Goal: Information Seeking & Learning: Compare options

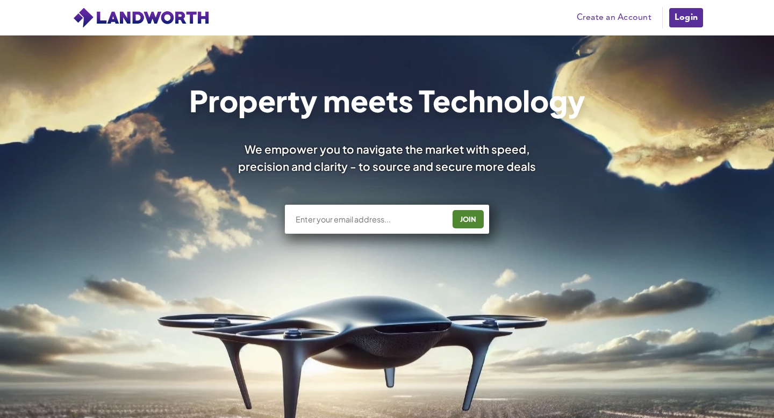
click at [410, 225] on div "JOIN" at bounding box center [387, 219] width 204 height 29
click at [400, 220] on input "text" at bounding box center [370, 219] width 150 height 11
type input "macksonjason@gmail.com"
click at [471, 225] on div "JOIN" at bounding box center [468, 219] width 25 height 17
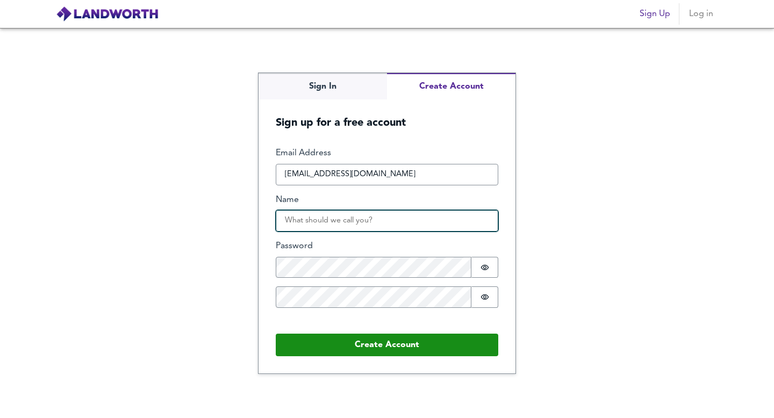
click at [413, 226] on input "Name" at bounding box center [387, 221] width 223 height 22
type input "Jason Mackson"
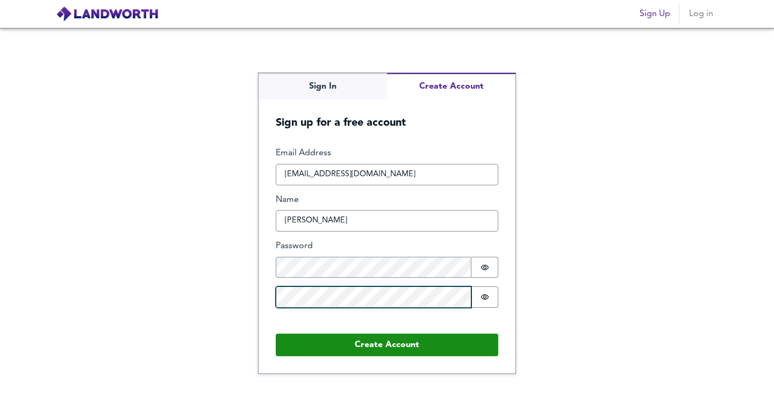
click at [276, 334] on button "Create Account" at bounding box center [387, 345] width 223 height 23
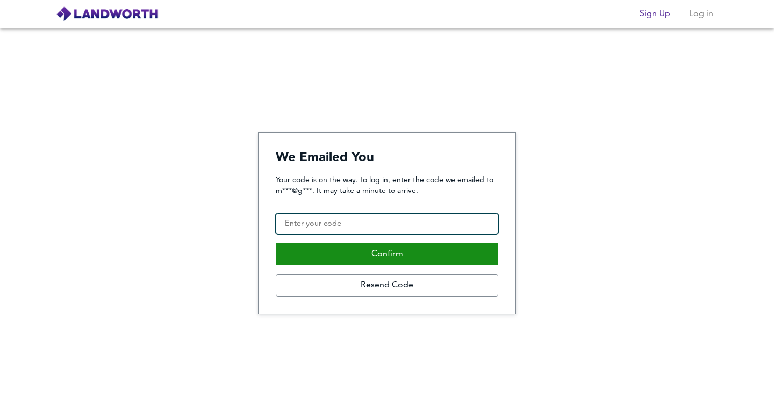
click at [388, 219] on input "Confirmation Code" at bounding box center [387, 224] width 223 height 22
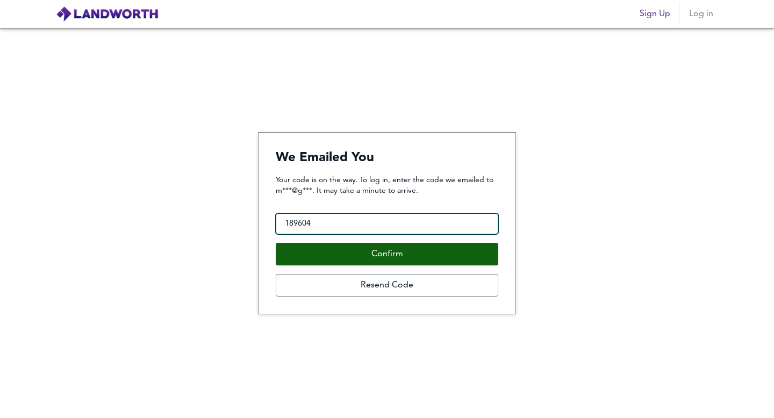
type input "189604"
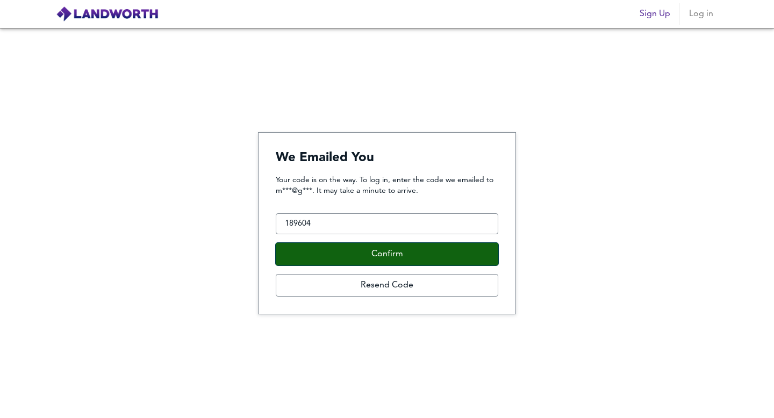
click at [418, 256] on button "Confirm" at bounding box center [387, 254] width 223 height 23
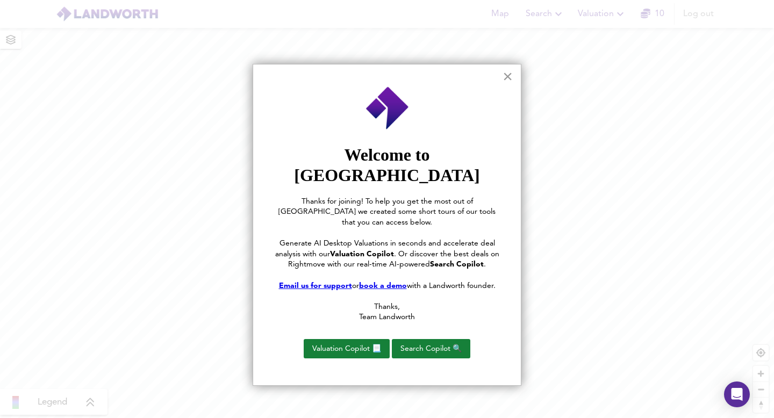
click at [509, 76] on button "×" at bounding box center [508, 76] width 10 height 17
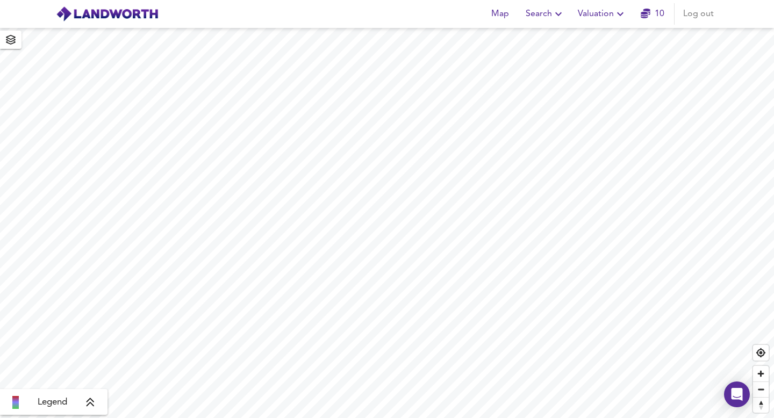
click at [644, 20] on link "10" at bounding box center [653, 13] width 24 height 15
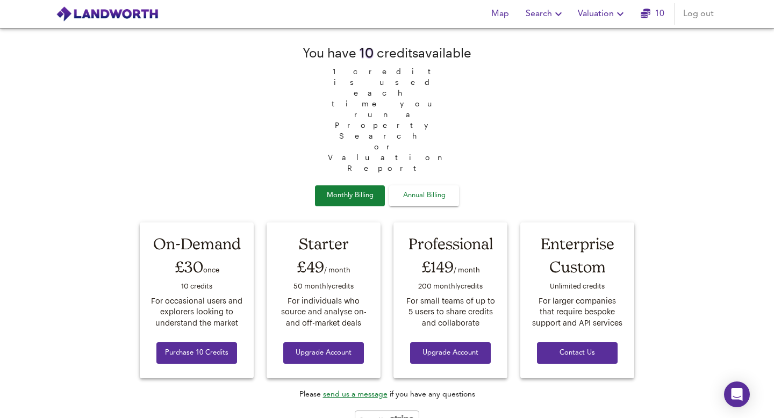
click at [140, 20] on img at bounding box center [107, 14] width 103 height 16
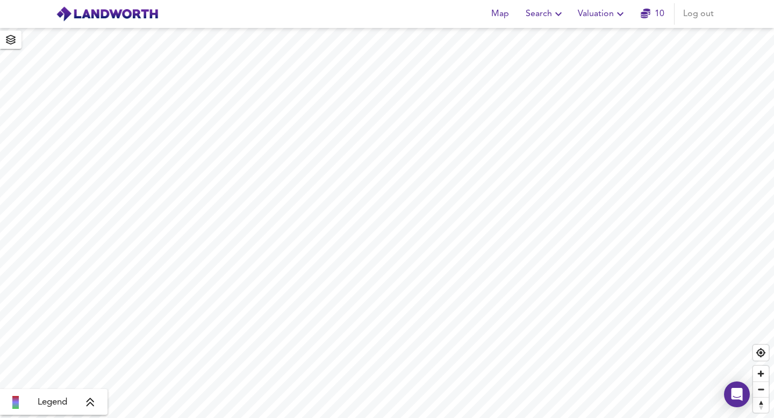
click at [548, 21] on span "Search" at bounding box center [545, 13] width 39 height 15
click at [547, 40] on li "New Search" at bounding box center [545, 38] width 106 height 19
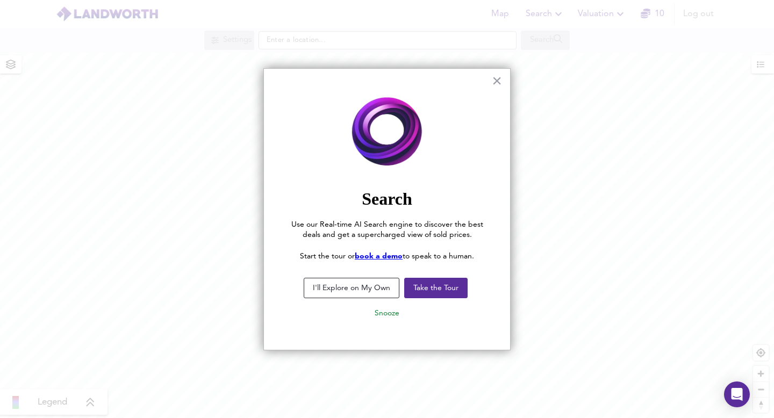
click at [369, 286] on button "I'll Explore on My Own" at bounding box center [352, 288] width 96 height 20
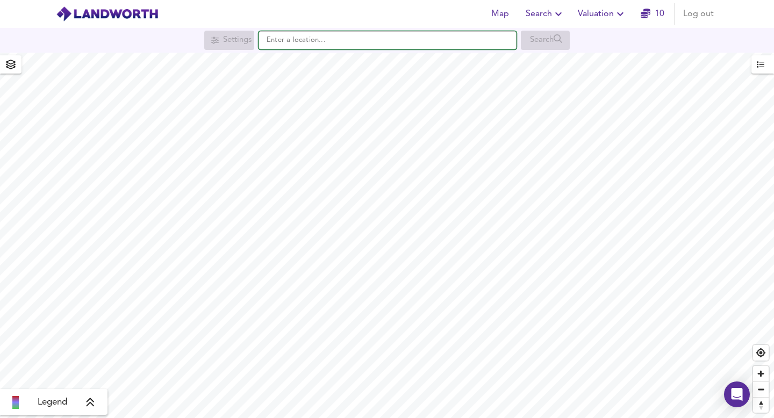
click at [365, 47] on input "text" at bounding box center [388, 40] width 258 height 18
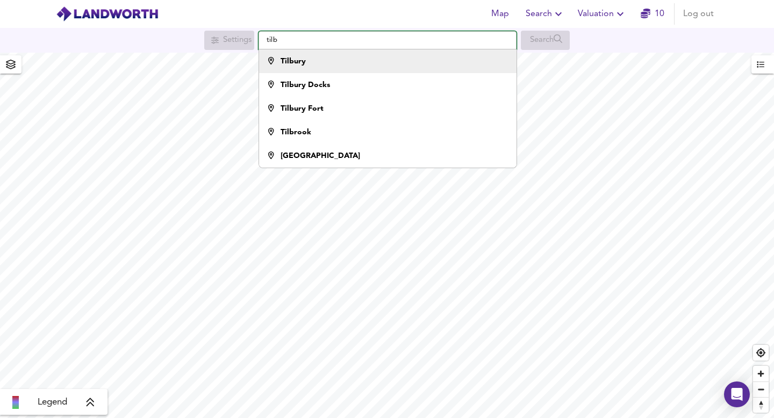
type input "tilb"
click at [366, 66] on div "Tilbury" at bounding box center [385, 61] width 247 height 11
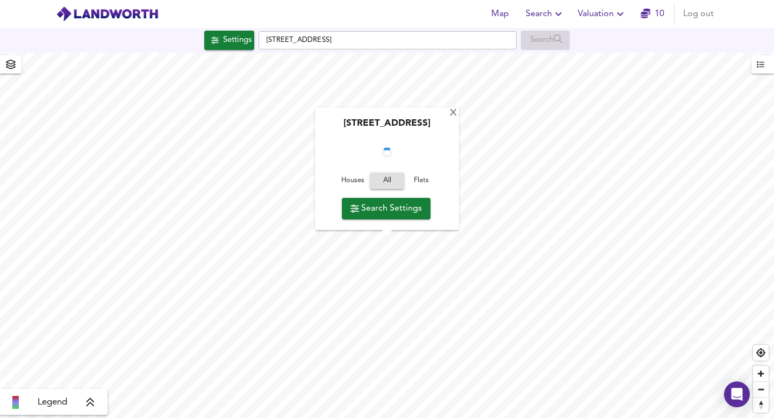
checkbox input "false"
checkbox input "true"
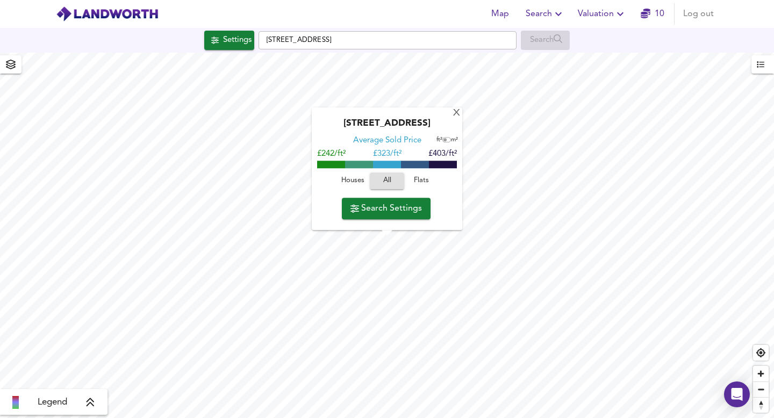
click at [375, 210] on span "Search Settings" at bounding box center [385, 208] width 71 height 15
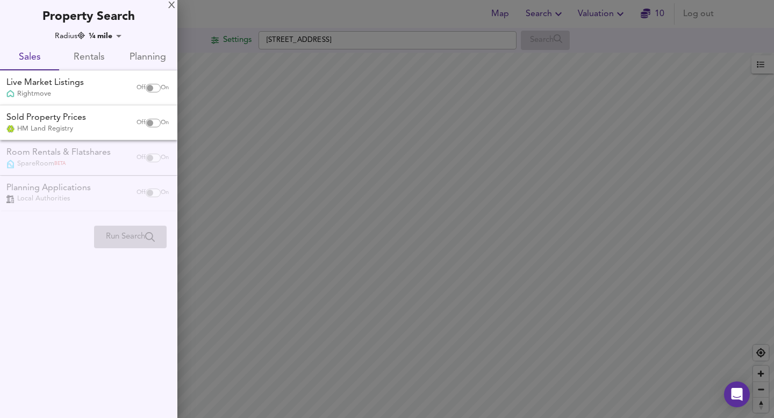
click at [151, 88] on input "checkbox" at bounding box center [150, 88] width 26 height 9
checkbox input "true"
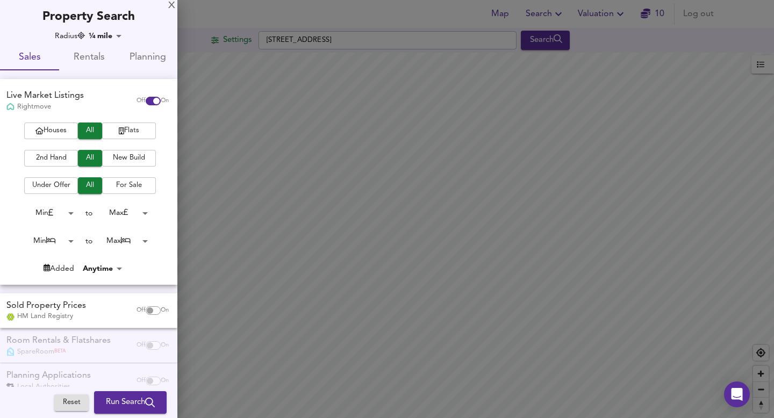
click at [69, 214] on body "Map Search Valuation 10 Log out Settings Toronto Road, RM18 7RP Search Legend U…" at bounding box center [387, 209] width 774 height 418
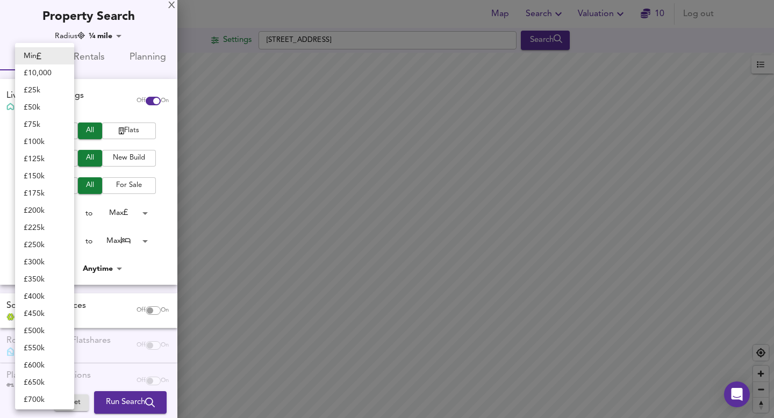
click at [58, 138] on li "£ 100k" at bounding box center [44, 141] width 59 height 17
type input "100000"
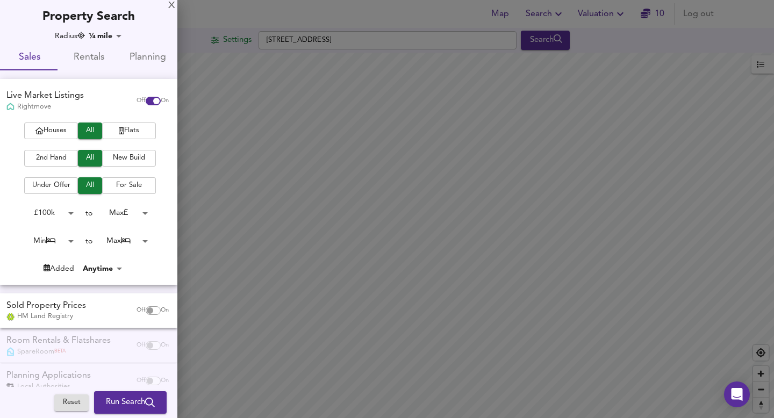
click at [140, 212] on body "Map Search Valuation 10 Log out Settings Toronto Road, RM18 7RP Search Legend U…" at bounding box center [387, 209] width 774 height 418
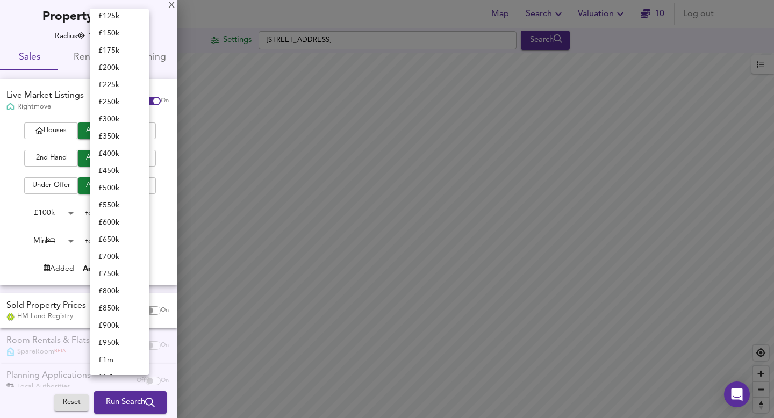
scroll to position [21, 0]
click at [123, 34] on li "£ 150k" at bounding box center [119, 34] width 59 height 17
type input "150000"
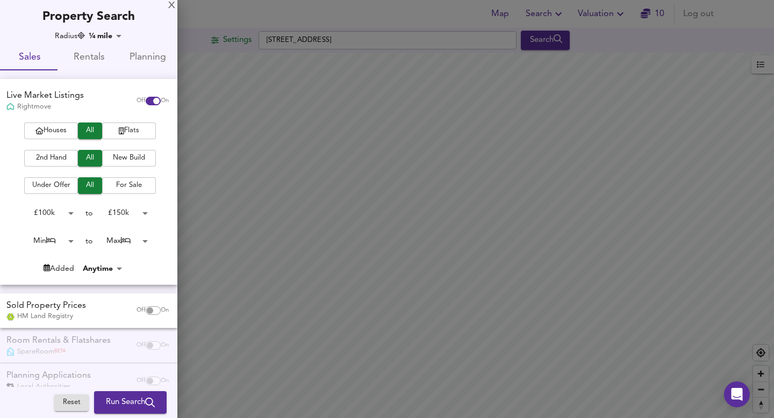
click at [68, 239] on body "Map Search Valuation 10 Log out Settings Toronto Road, RM18 7RP Search Legend U…" at bounding box center [387, 209] width 774 height 418
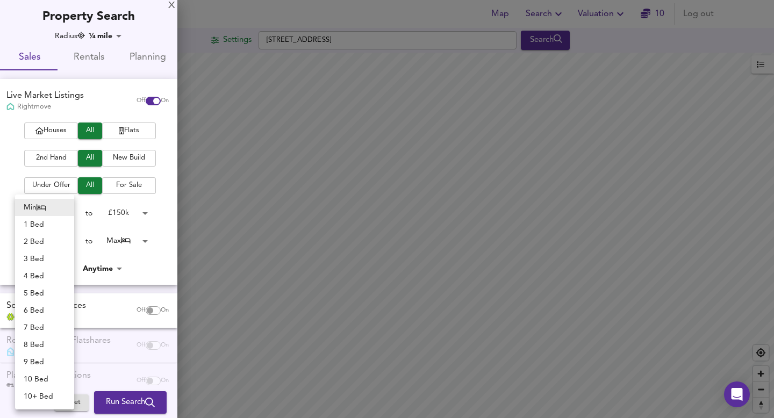
click at [51, 225] on li "1 Bed" at bounding box center [44, 224] width 59 height 17
type input "1"
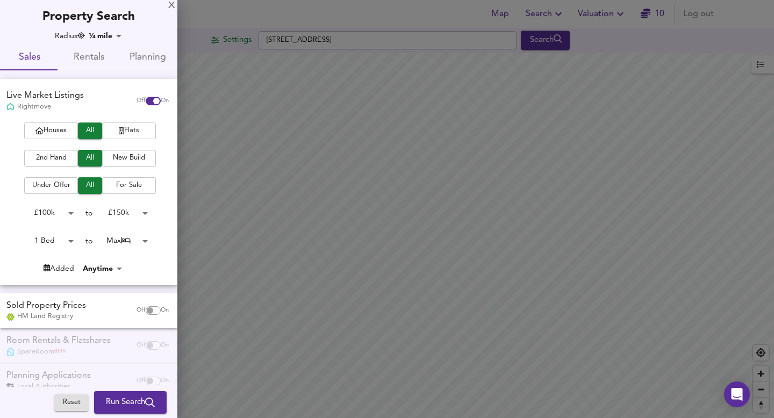
click at [142, 237] on body "Map Search Valuation 10 Log out Settings Toronto Road, RM18 7RP Search Legend U…" at bounding box center [387, 209] width 774 height 418
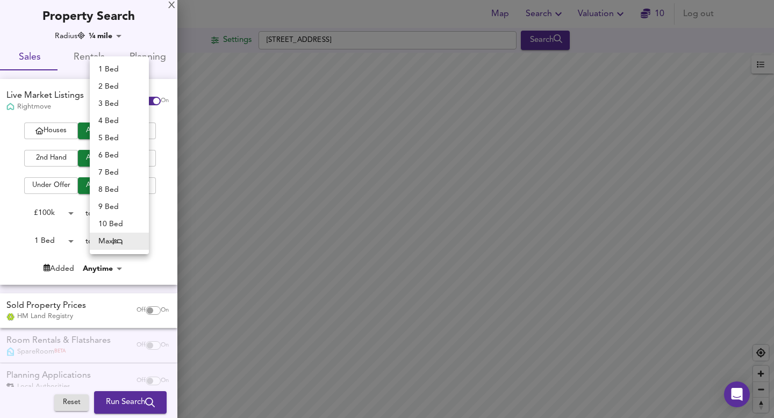
click at [134, 66] on li "1 Bed" at bounding box center [119, 69] width 59 height 17
type input "1"
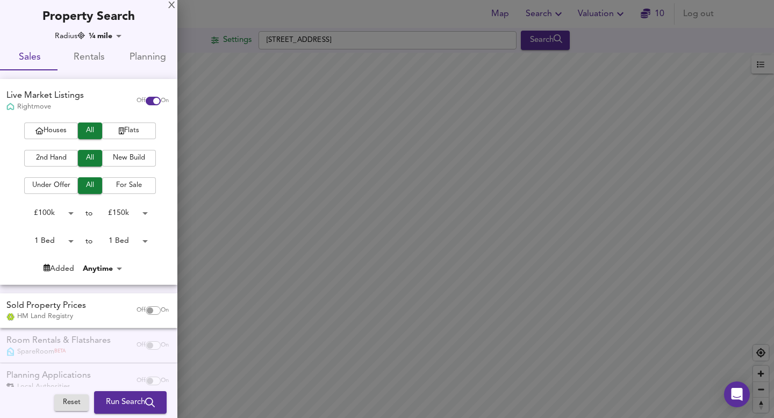
click at [130, 407] on span "Run Search" at bounding box center [130, 403] width 49 height 14
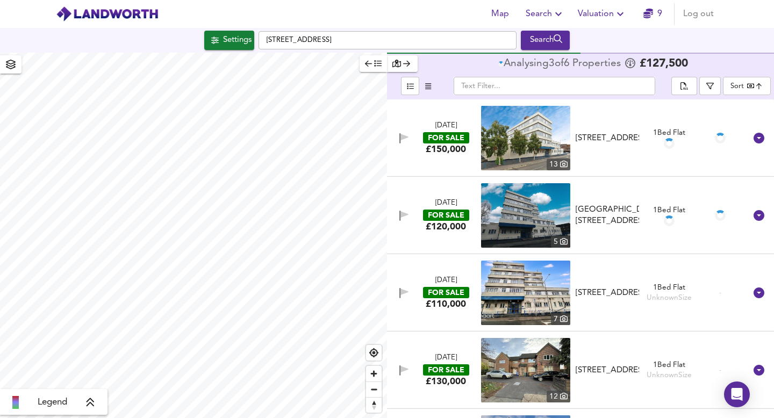
click at [757, 90] on body "Map Search Valuation 9 Log out Settings Toronto Road, RM18 7RP Search Legend An…" at bounding box center [387, 209] width 774 height 418
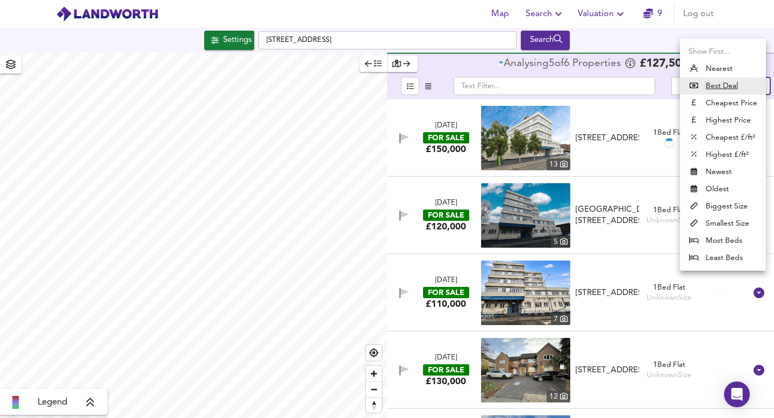
click at [747, 103] on li "Cheapest Price" at bounding box center [723, 103] width 86 height 17
type input "cheapest"
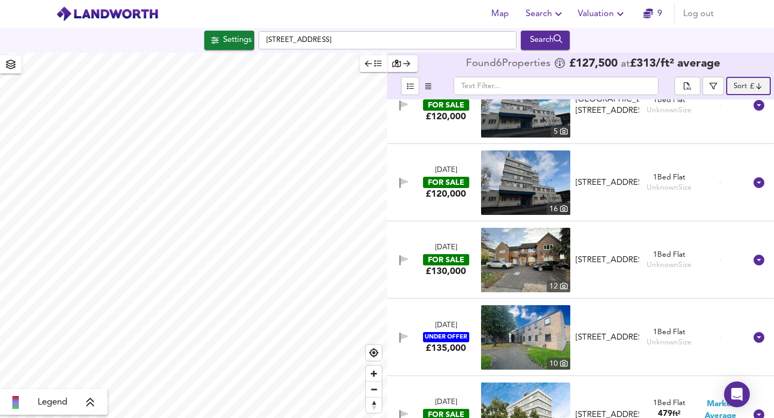
scroll to position [146, 0]
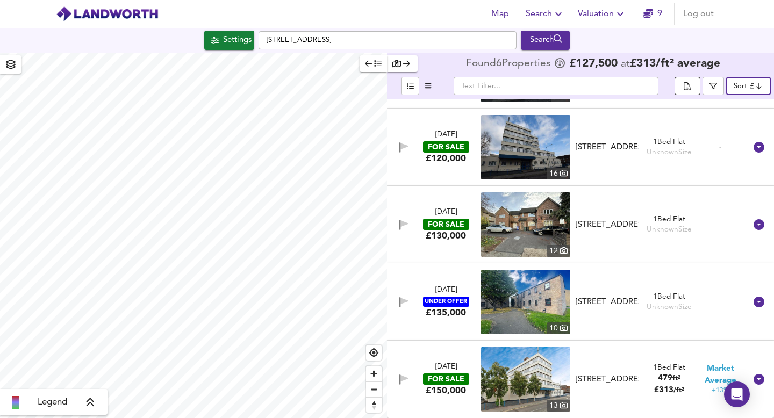
click at [689, 87] on icon "split button" at bounding box center [688, 87] width 8 height 10
click at [756, 60] on div "Found 6 Propert ies £ 127,500 at £ 313 / ft² average" at bounding box center [580, 64] width 387 height 23
click at [714, 83] on icon "button" at bounding box center [714, 86] width 8 height 7
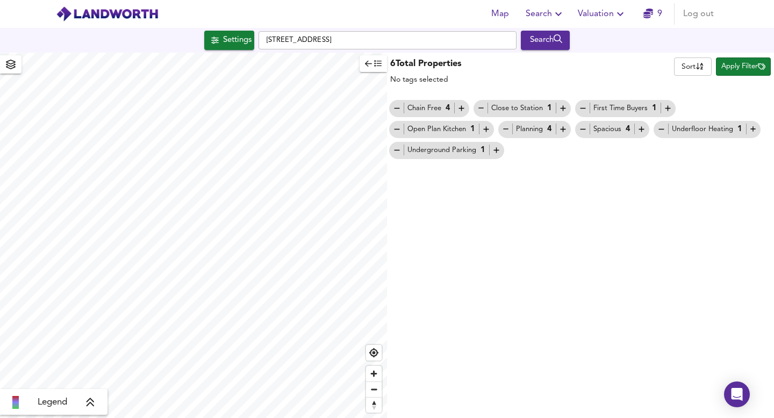
click at [375, 62] on icon "button" at bounding box center [378, 64] width 8 height 8
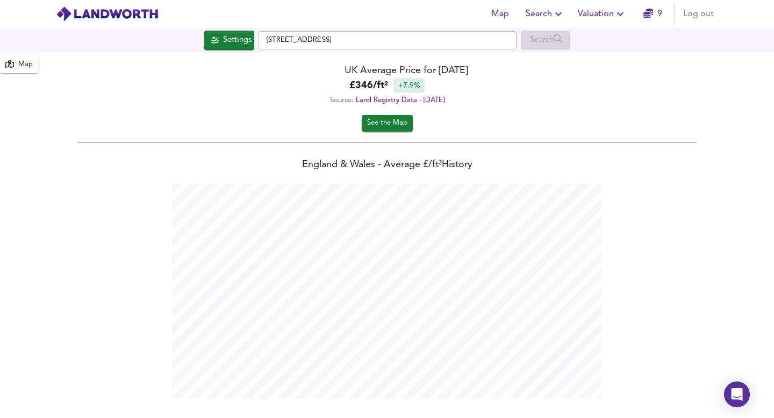
scroll to position [418, 774]
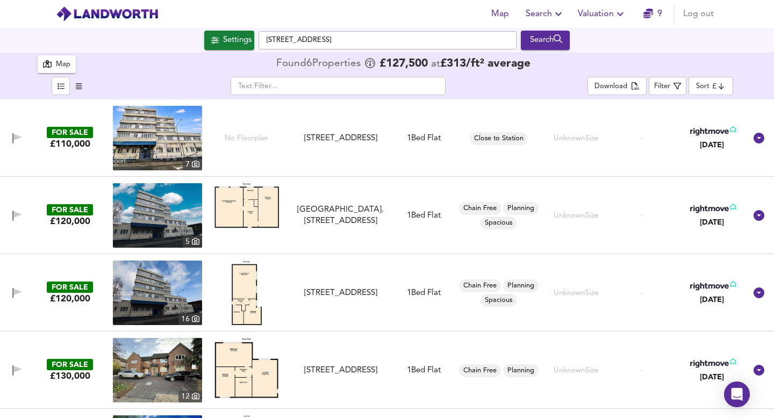
checkbox input "false"
checkbox input "true"
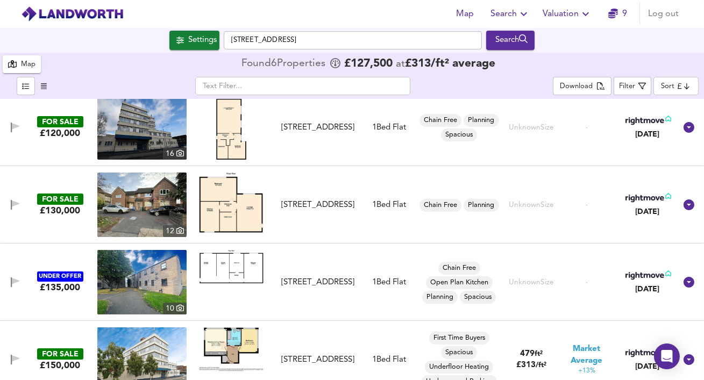
scroll to position [183, 0]
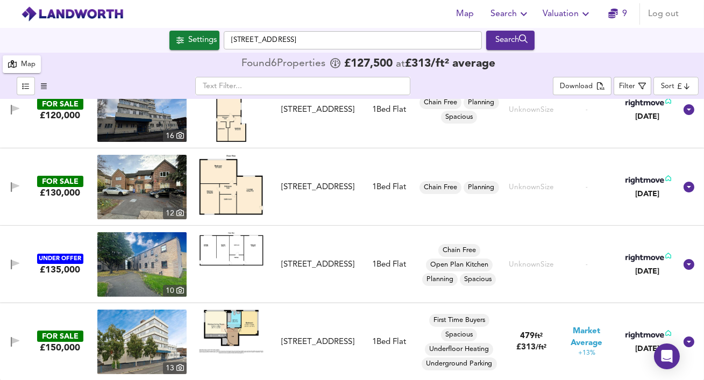
click at [149, 269] on img at bounding box center [141, 264] width 89 height 65
click at [196, 45] on div "Settings" at bounding box center [202, 40] width 28 height 14
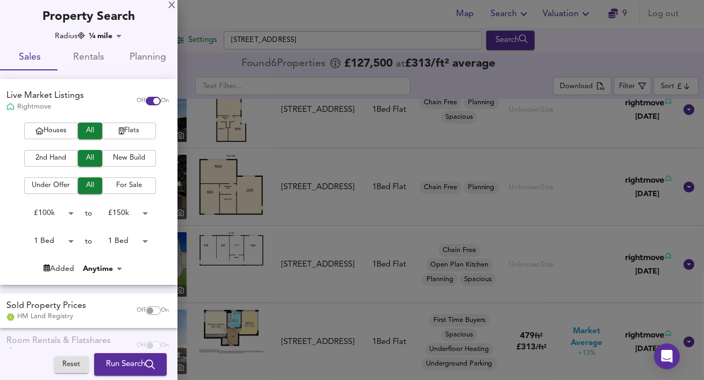
click at [115, 35] on body "Map Search Valuation 9 Log out [GEOGRAPHIC_DATA] 7RP Search [GEOGRAPHIC_DATA] 7…" at bounding box center [352, 190] width 704 height 380
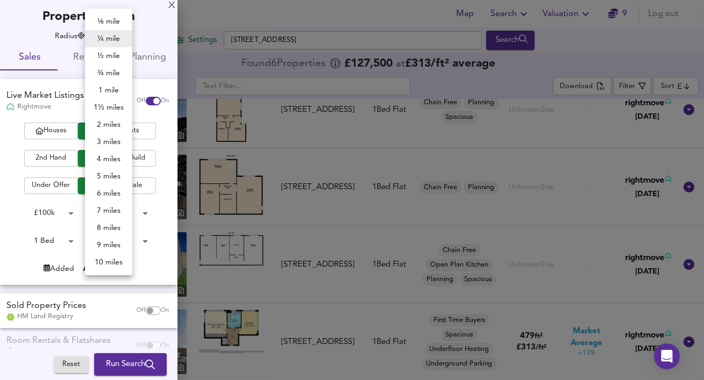
click at [293, 37] on div at bounding box center [352, 190] width 704 height 380
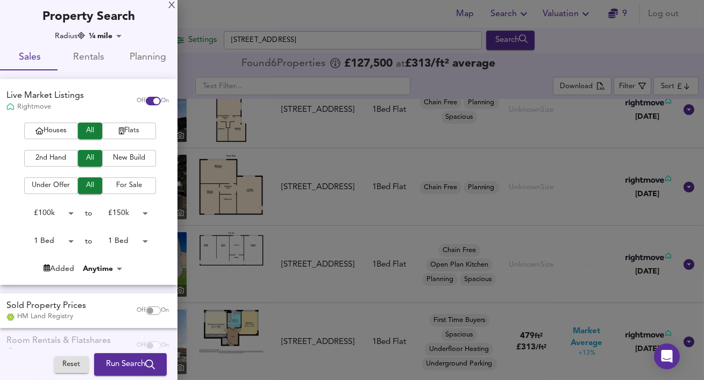
click at [293, 37] on div at bounding box center [352, 190] width 704 height 380
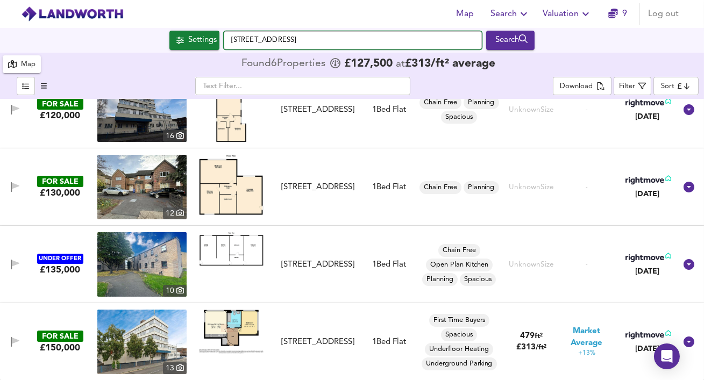
click at [309, 37] on input "[STREET_ADDRESS]" at bounding box center [353, 40] width 258 height 18
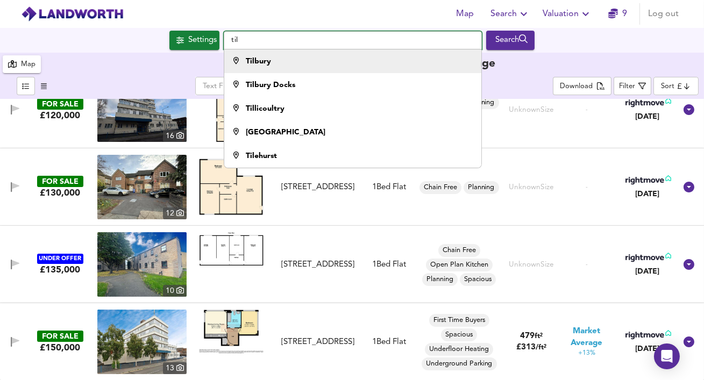
type input "til"
click at [326, 63] on div "Tilbury" at bounding box center [350, 61] width 247 height 11
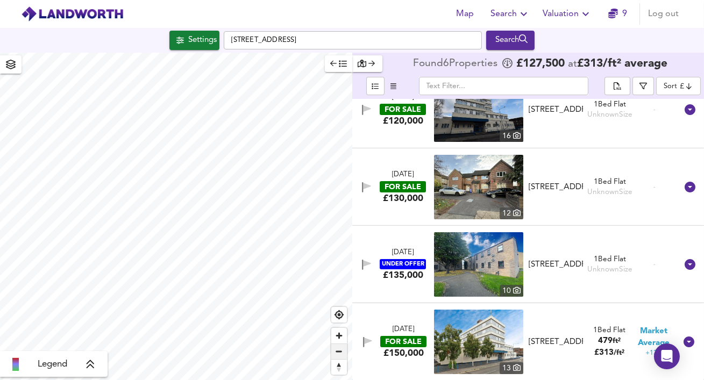
click at [342, 352] on span "Zoom out" at bounding box center [339, 351] width 16 height 15
click at [176, 37] on icon "button" at bounding box center [180, 41] width 8 height 8
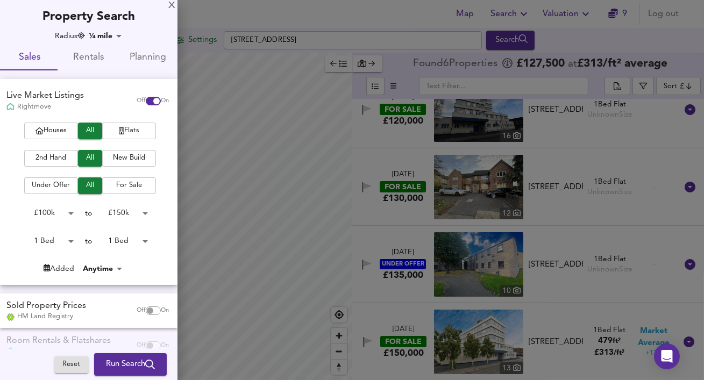
click at [116, 38] on body "Map Search Valuation 9 Log out [GEOGRAPHIC_DATA] 7RP Search Legend Found 6 Prop…" at bounding box center [352, 190] width 704 height 380
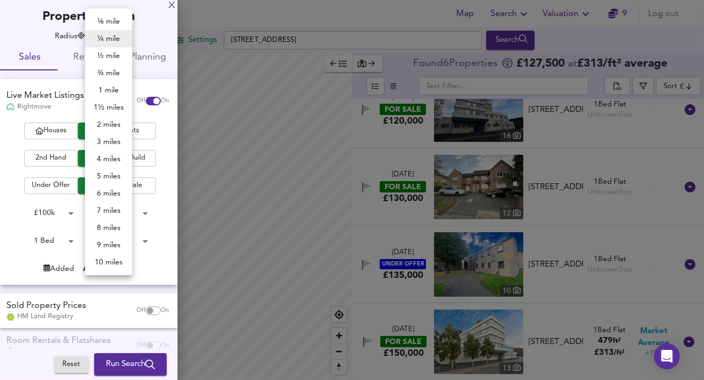
click at [120, 91] on li "1 mile" at bounding box center [108, 90] width 47 height 17
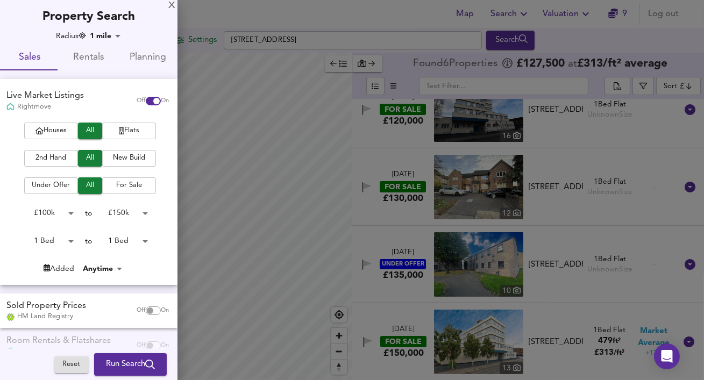
click at [96, 33] on body "Map Search Valuation 9 Log out [GEOGRAPHIC_DATA] 7RP Search Legend Found 6 Prop…" at bounding box center [352, 190] width 704 height 380
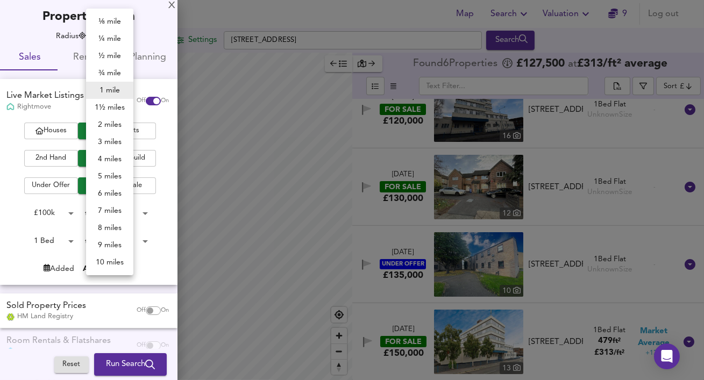
click at [110, 71] on li "¾ mile" at bounding box center [109, 73] width 47 height 17
type input "1207"
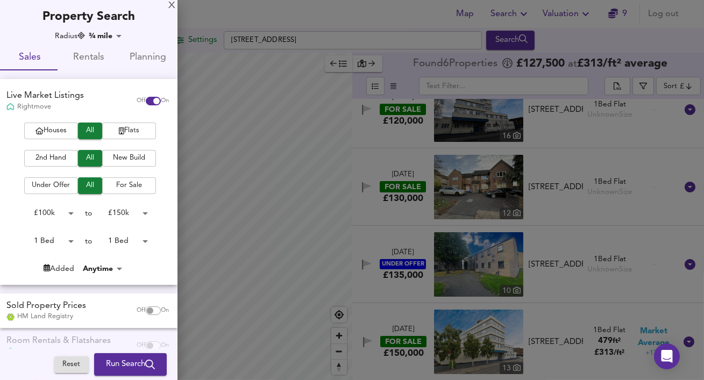
click at [145, 368] on icon "submit" at bounding box center [150, 365] width 10 height 10
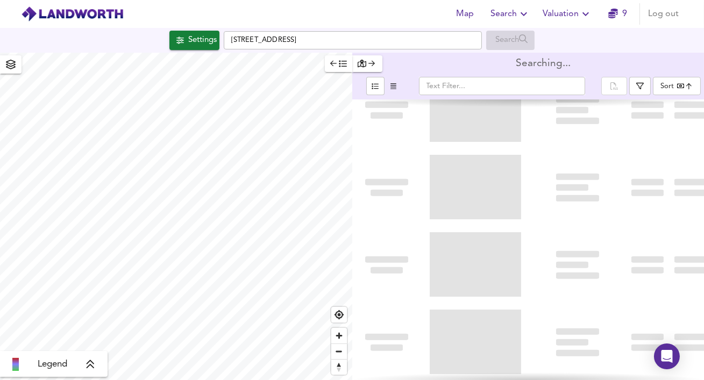
type input "bestdeal"
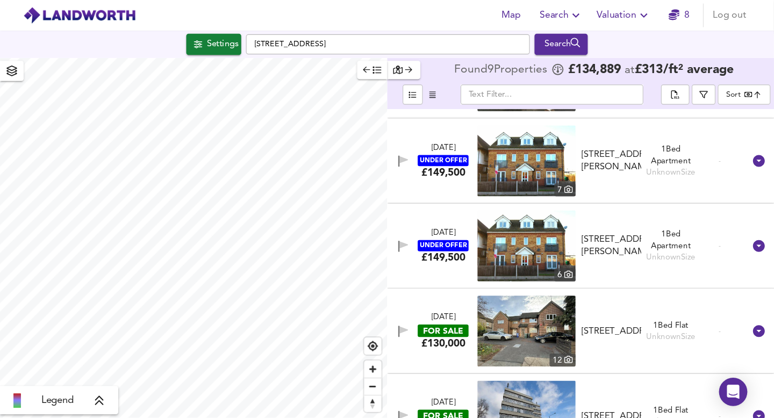
scroll to position [224, 0]
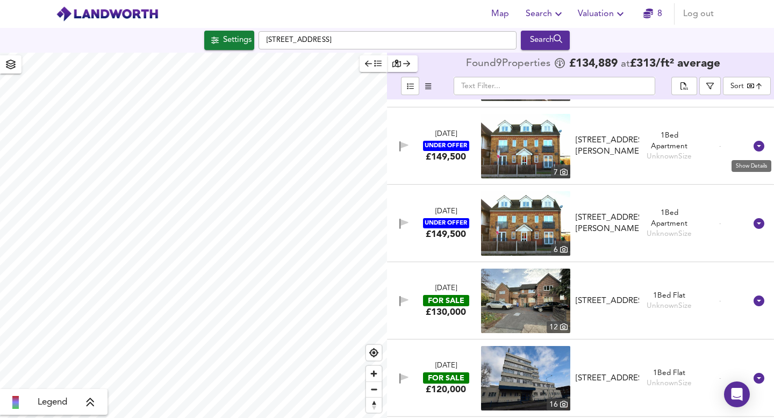
click at [753, 141] on icon at bounding box center [759, 146] width 13 height 13
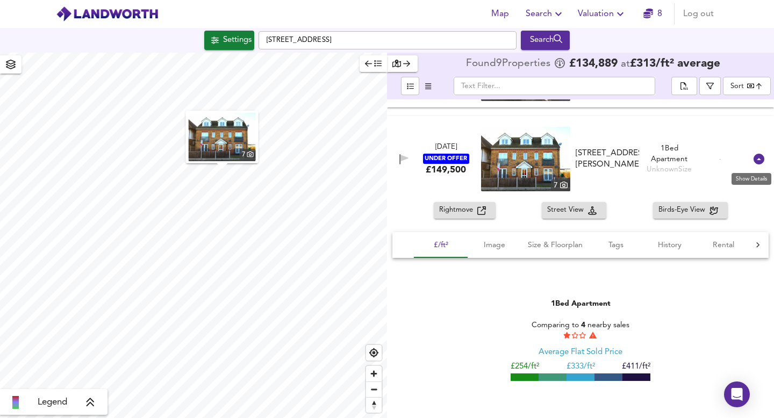
click at [754, 161] on icon at bounding box center [759, 159] width 11 height 11
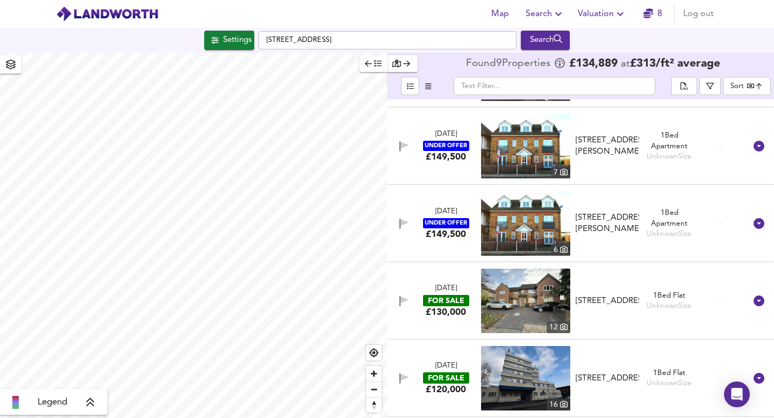
click at [406, 62] on icon "button" at bounding box center [406, 64] width 7 height 8
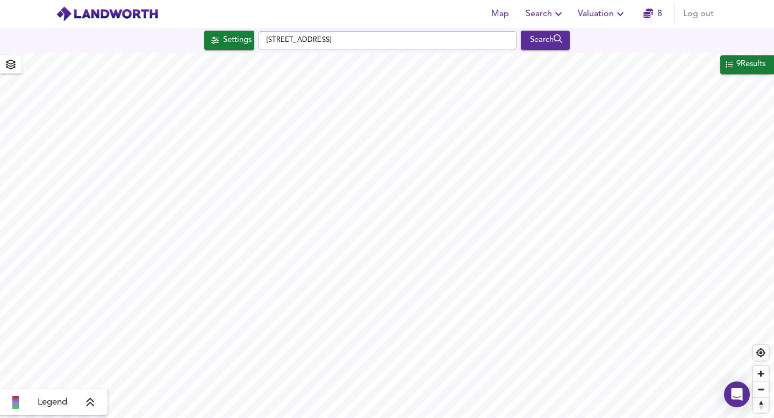
click at [14, 67] on icon "button" at bounding box center [11, 65] width 10 height 10
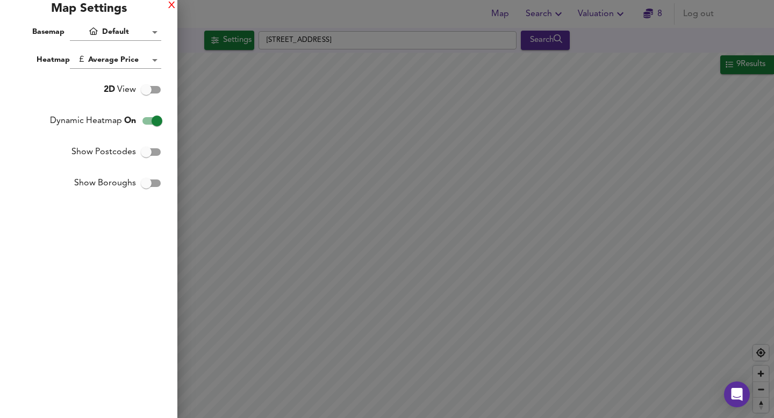
click at [169, 3] on div "X" at bounding box center [171, 6] width 7 height 8
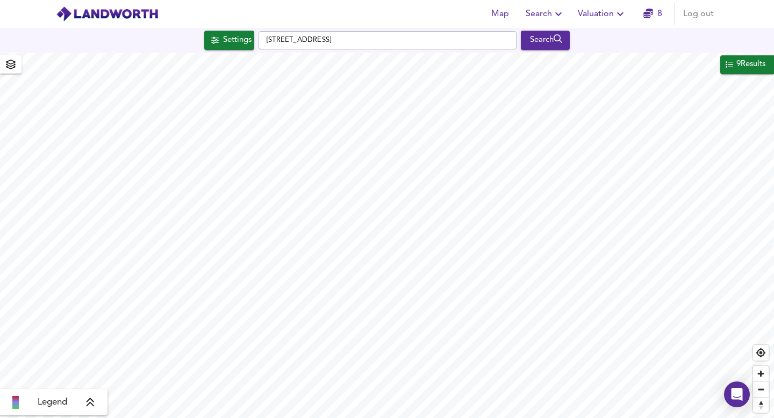
click at [91, 408] on icon at bounding box center [90, 402] width 10 height 11
click at [97, 326] on icon at bounding box center [99, 325] width 10 height 11
click at [742, 69] on div "9 Results" at bounding box center [750, 65] width 31 height 14
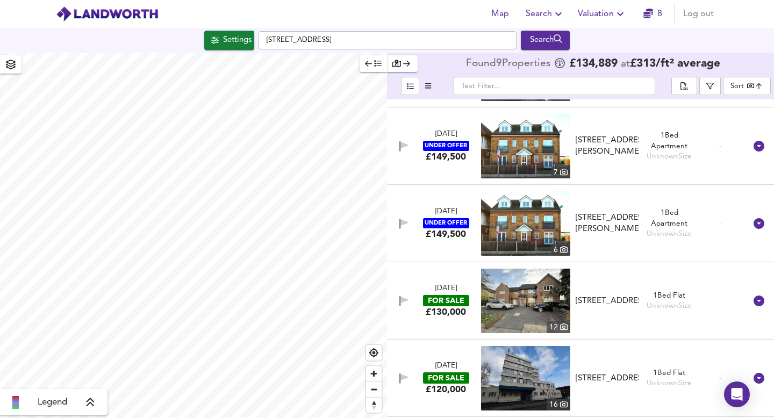
click at [368, 68] on span "button" at bounding box center [373, 64] width 17 height 12
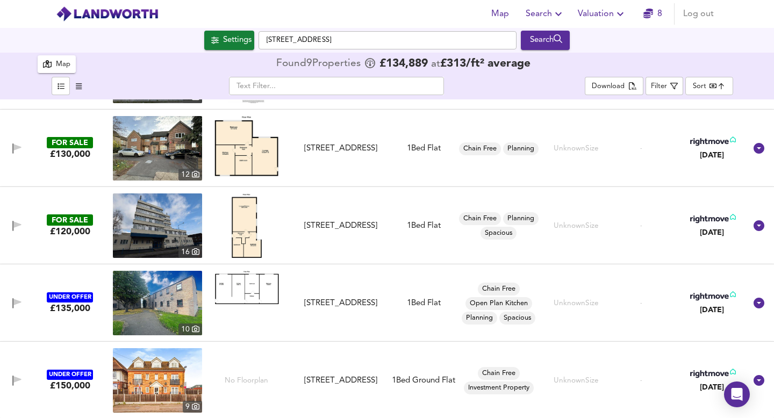
scroll to position [378, 0]
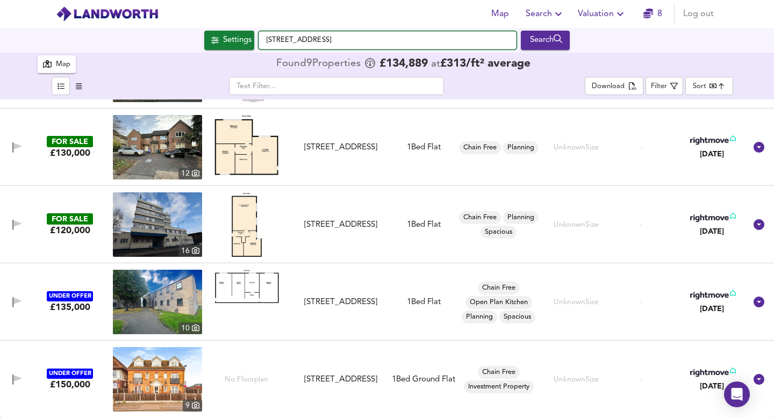
click at [362, 39] on input "[STREET_ADDRESS]" at bounding box center [388, 40] width 258 height 18
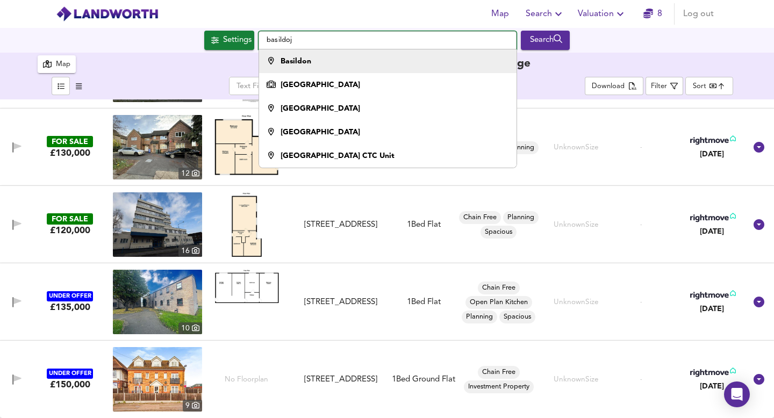
type input "basildoj"
click at [375, 57] on div "Basildon" at bounding box center [385, 61] width 247 height 11
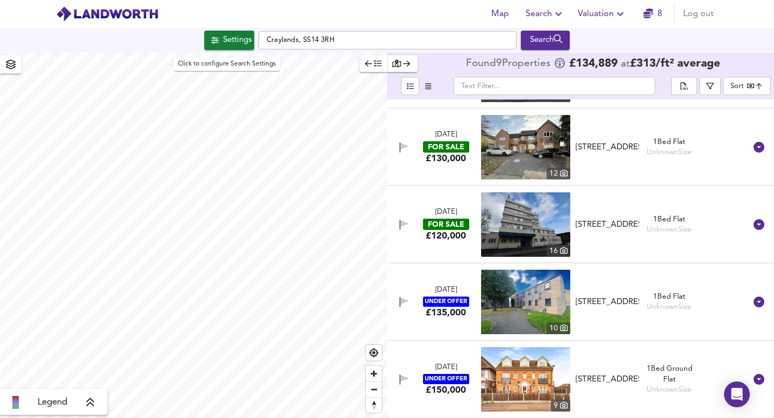
click at [226, 38] on div "Settings" at bounding box center [237, 40] width 28 height 14
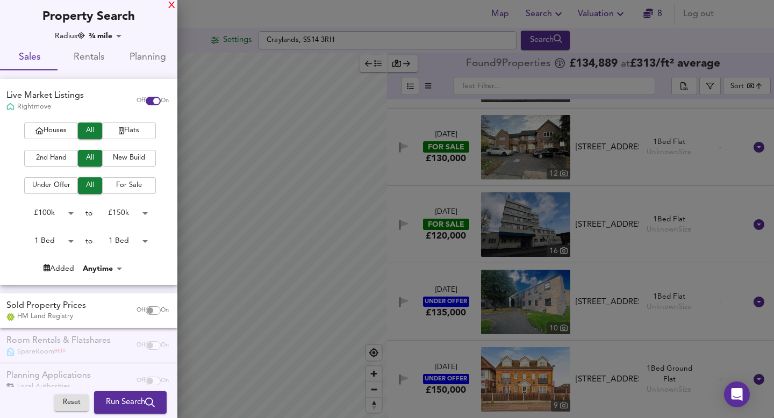
click at [170, 3] on div "X" at bounding box center [171, 6] width 7 height 8
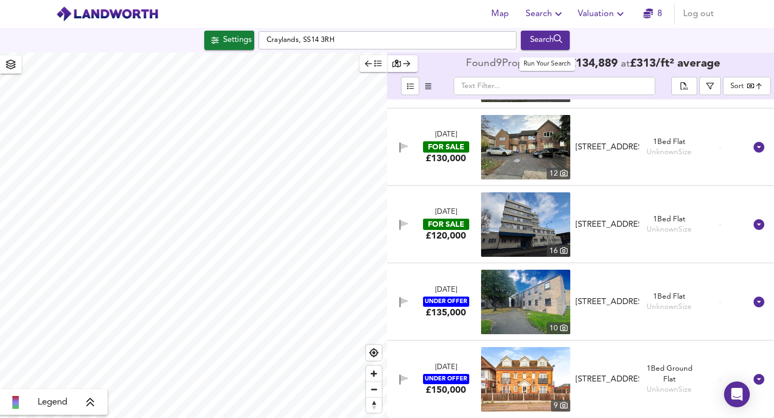
click at [541, 34] on div "Search" at bounding box center [546, 40] width 44 height 14
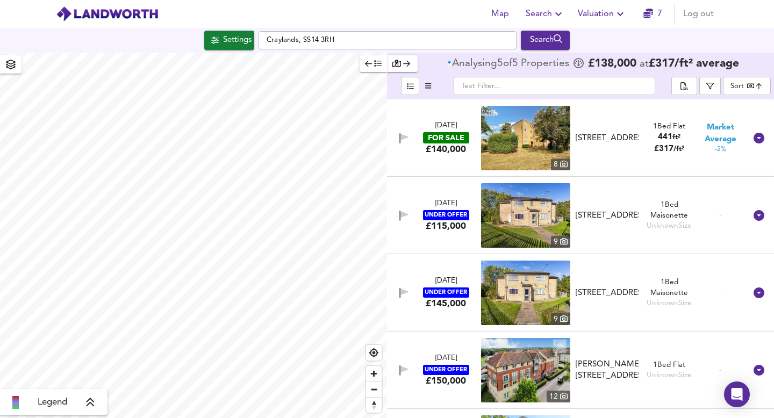
click at [370, 65] on icon "button" at bounding box center [368, 64] width 7 height 8
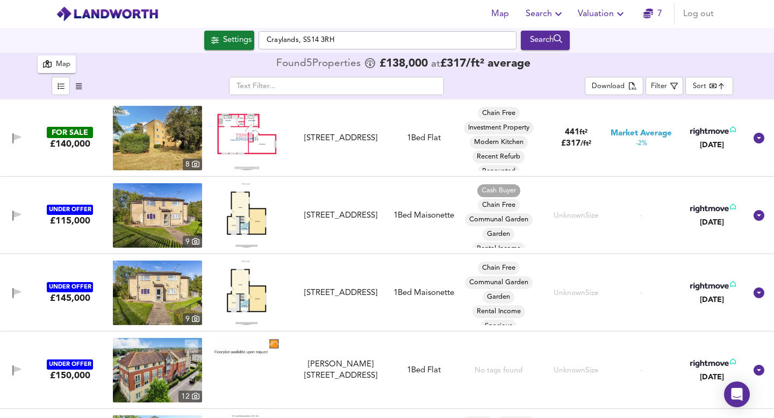
click at [706, 85] on body "Map Search Valuation 7 Log out Settings Craylands, SS14 3RH Search 5 Results Le…" at bounding box center [387, 209] width 774 height 418
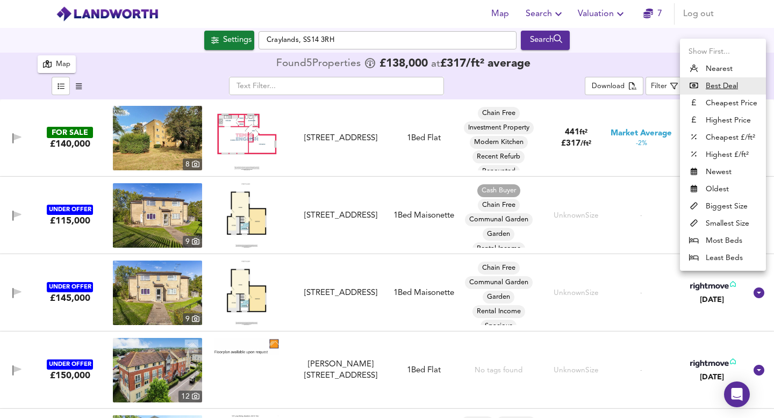
click at [725, 103] on li "Cheapest Price" at bounding box center [723, 103] width 86 height 17
type input "cheapest"
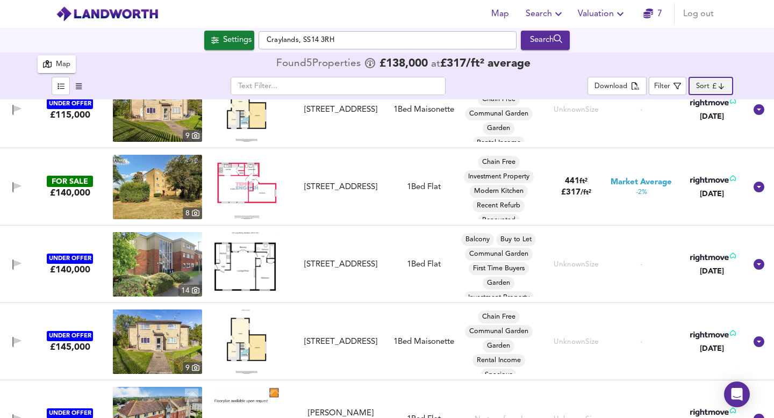
scroll to position [68, 0]
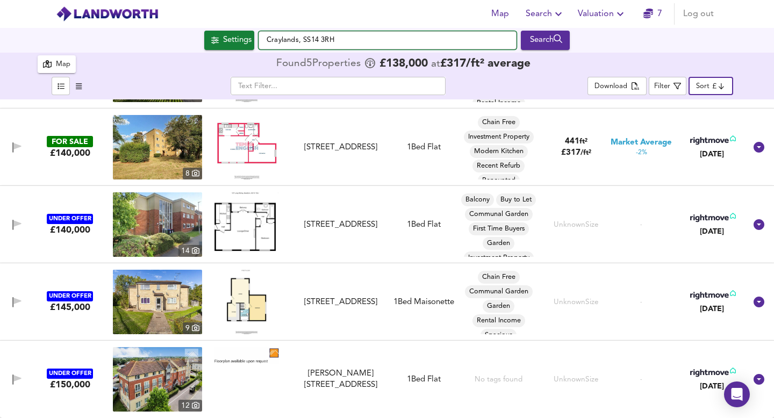
click at [341, 39] on input "Craylands, SS14 3RH" at bounding box center [388, 40] width 258 height 18
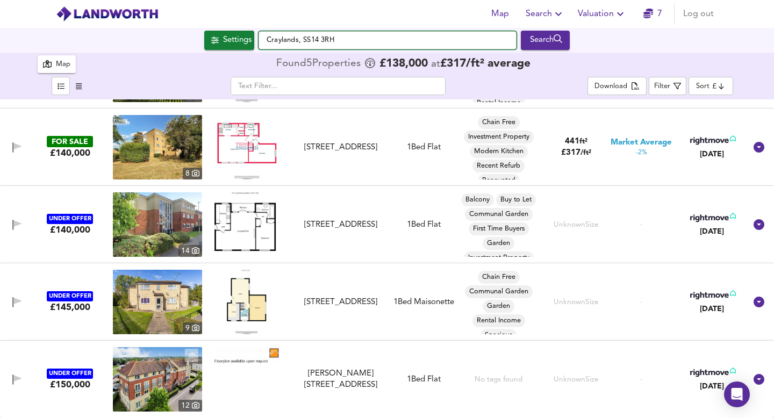
click at [341, 39] on input "Craylands, SS14 3RH" at bounding box center [388, 40] width 258 height 18
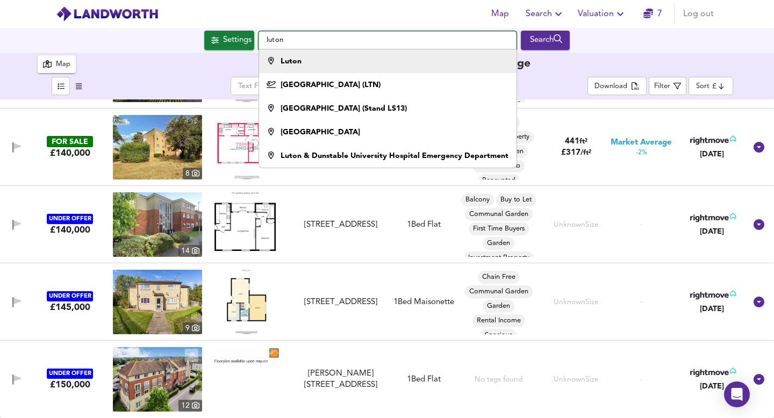
type input "luton"
click at [353, 58] on div "Luton" at bounding box center [385, 61] width 247 height 11
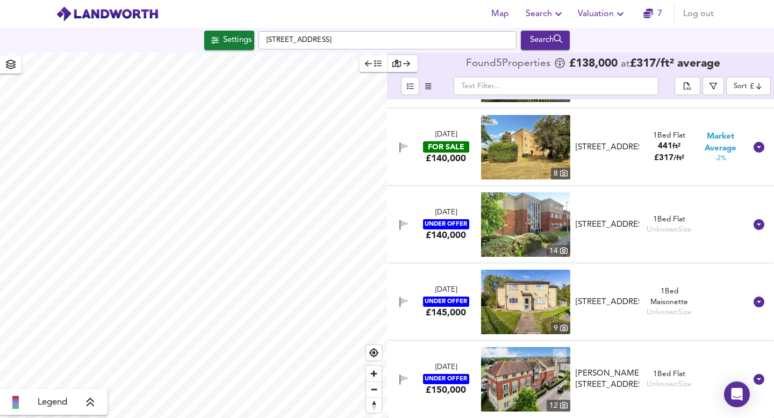
click at [373, 64] on span "button" at bounding box center [373, 64] width 17 height 12
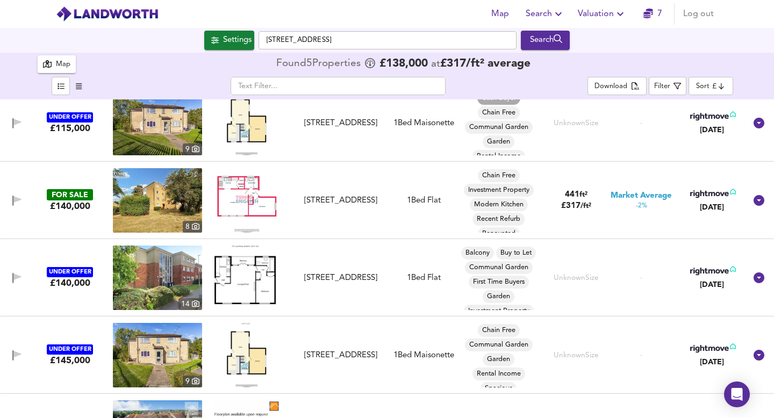
scroll to position [0, 0]
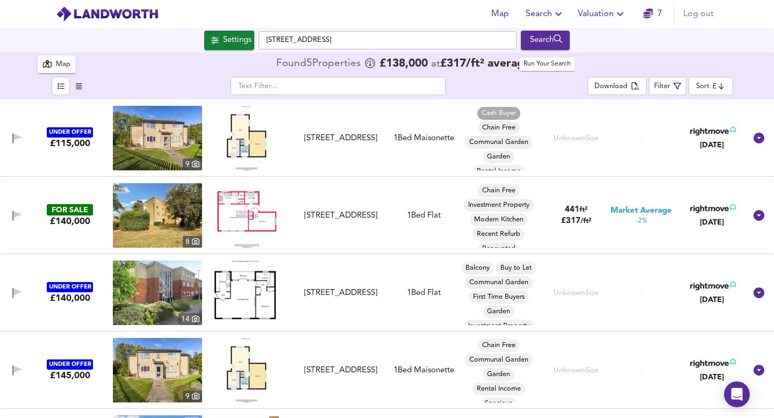
click at [538, 34] on div "Search" at bounding box center [546, 40] width 44 height 14
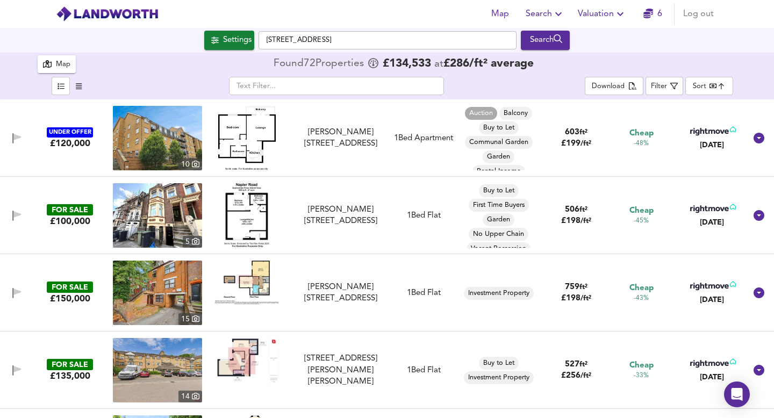
click at [701, 84] on body "Map Search Valuation 6 Log out Settings [GEOGRAPHIC_DATA] Search 72 Results Leg…" at bounding box center [387, 209] width 774 height 418
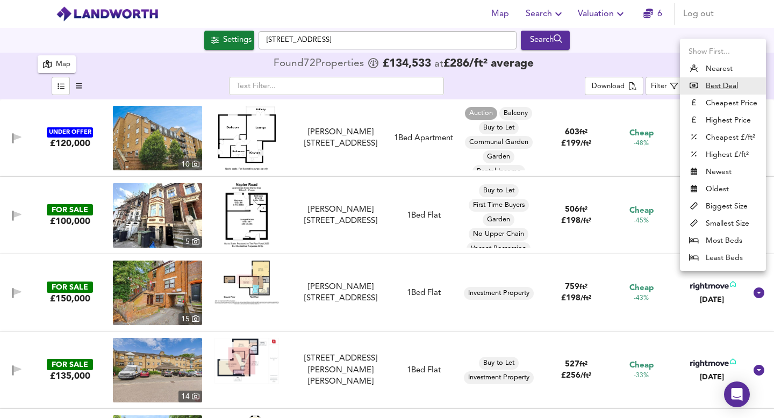
click at [720, 106] on li "Cheapest Price" at bounding box center [723, 103] width 86 height 17
type input "cheapest"
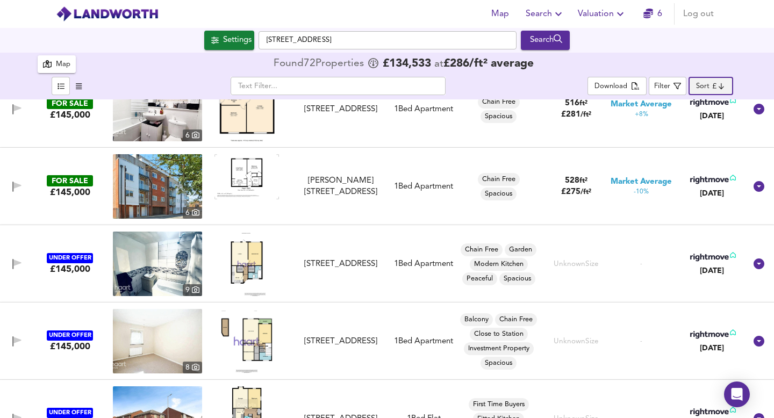
scroll to position [3590, 0]
click at [152, 336] on img at bounding box center [157, 341] width 89 height 65
